Goal: Task Accomplishment & Management: Manage account settings

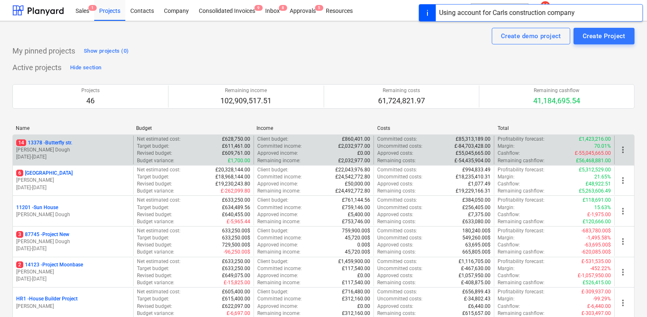
click at [94, 161] on div "14 13378 - Butterfly str. J. Dough [DATE] - [DATE]" at bounding box center [73, 150] width 120 height 29
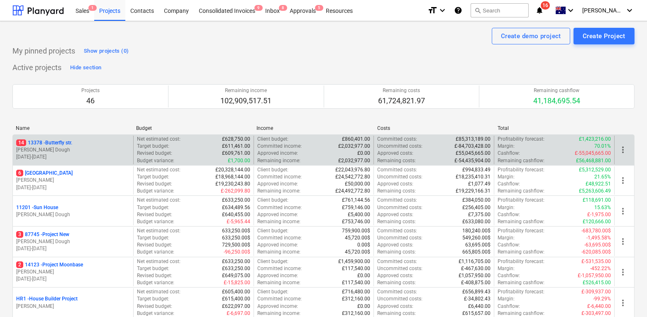
click at [94, 155] on p "[DATE] - [DATE]" at bounding box center [73, 157] width 114 height 7
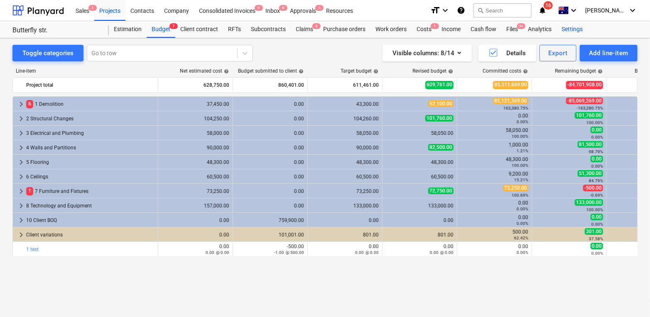
click at [564, 28] on div "Settings" at bounding box center [571, 29] width 31 height 17
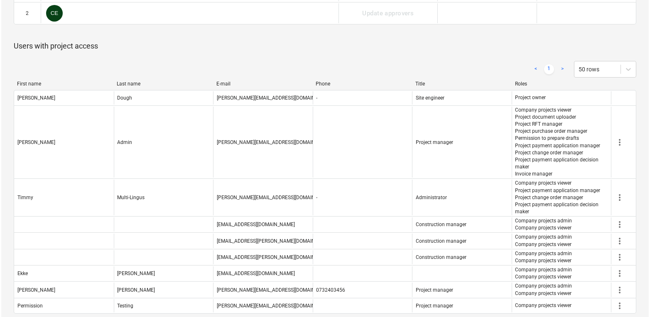
scroll to position [444, 0]
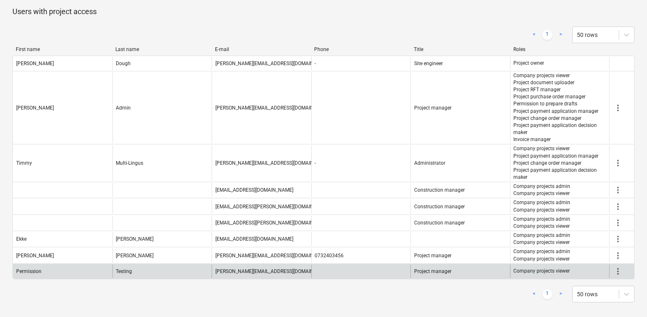
click at [618, 268] on span "more_vert" at bounding box center [618, 271] width 10 height 10
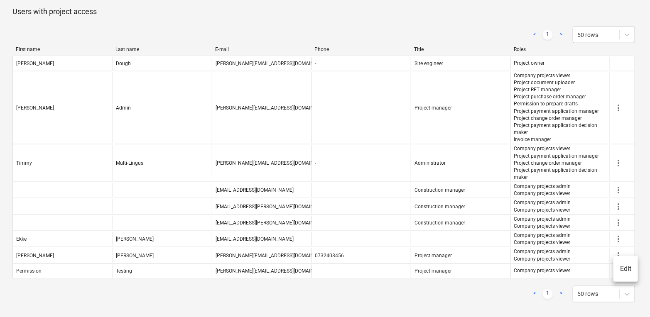
click at [620, 270] on li "Edit" at bounding box center [625, 268] width 24 height 19
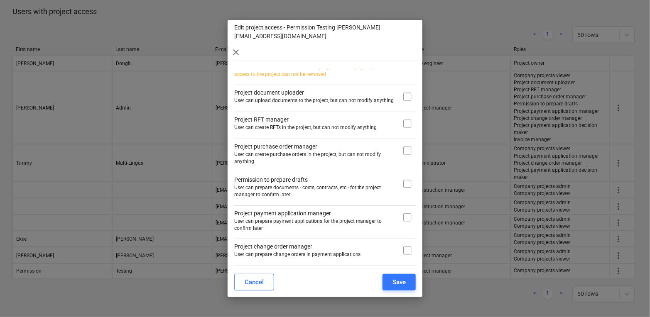
scroll to position [0, 0]
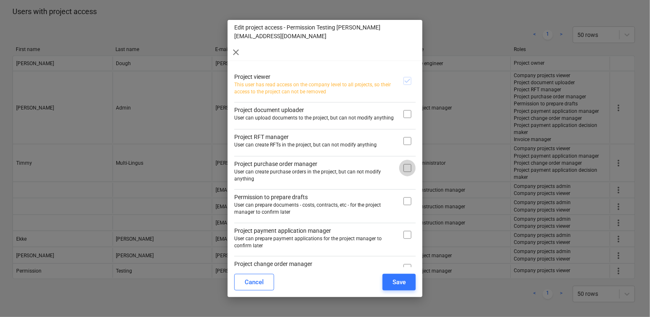
click at [399, 160] on input "checkbox" at bounding box center [407, 168] width 17 height 17
checkbox input "true"
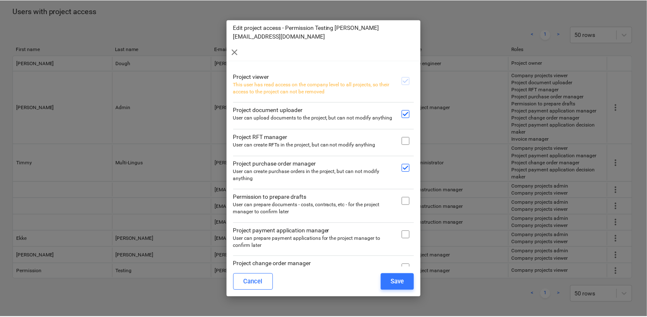
scroll to position [59, 0]
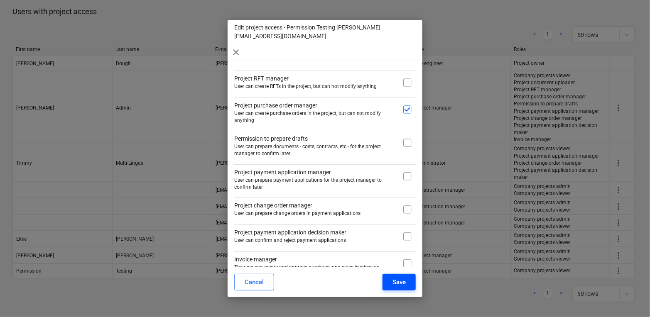
click at [396, 278] on div "Save" at bounding box center [398, 282] width 13 height 11
